Goal: Navigation & Orientation: Go to known website

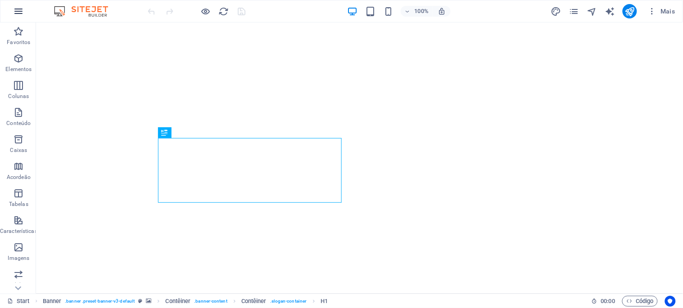
click at [20, 15] on icon "button" at bounding box center [18, 11] width 11 height 11
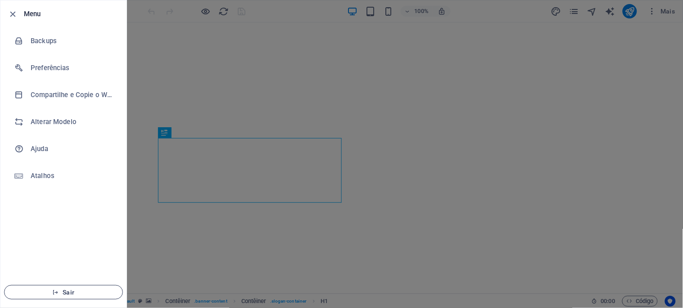
click at [59, 291] on icon "button" at bounding box center [55, 292] width 6 height 6
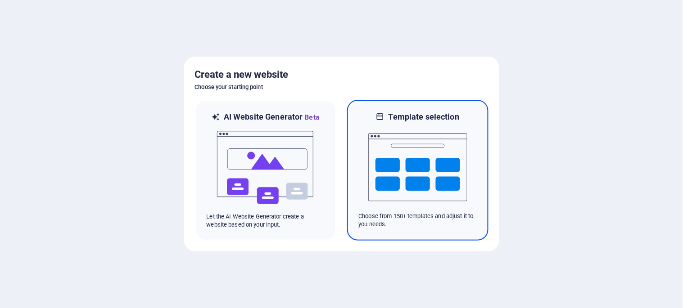
click at [394, 168] on img at bounding box center [417, 167] width 99 height 90
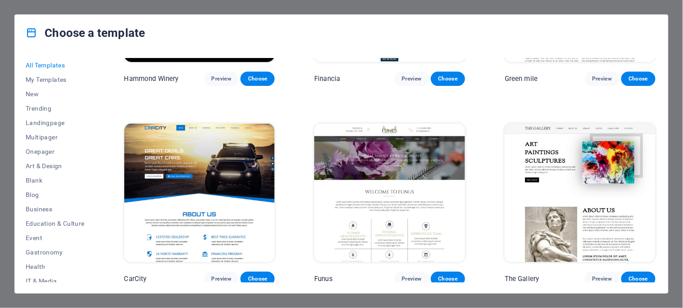
scroll to position [6002, 0]
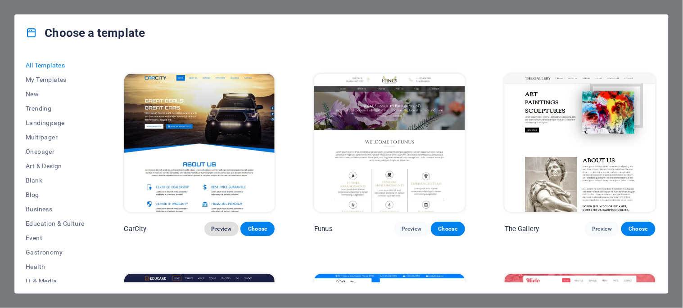
click at [222, 226] on span "Preview" at bounding box center [222, 229] width 20 height 7
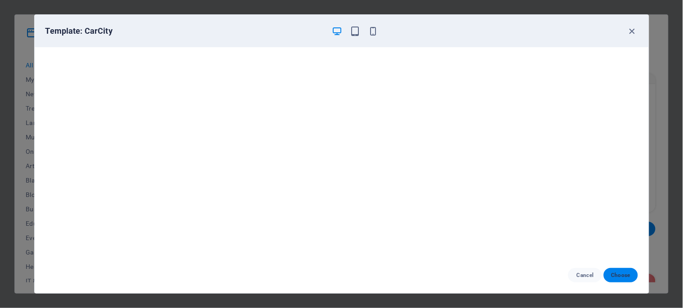
click at [617, 275] on span "Choose" at bounding box center [620, 275] width 19 height 7
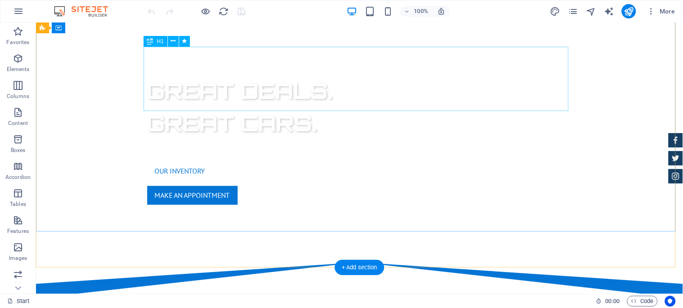
scroll to position [69, 0]
